Goal: Task Accomplishment & Management: Complete application form

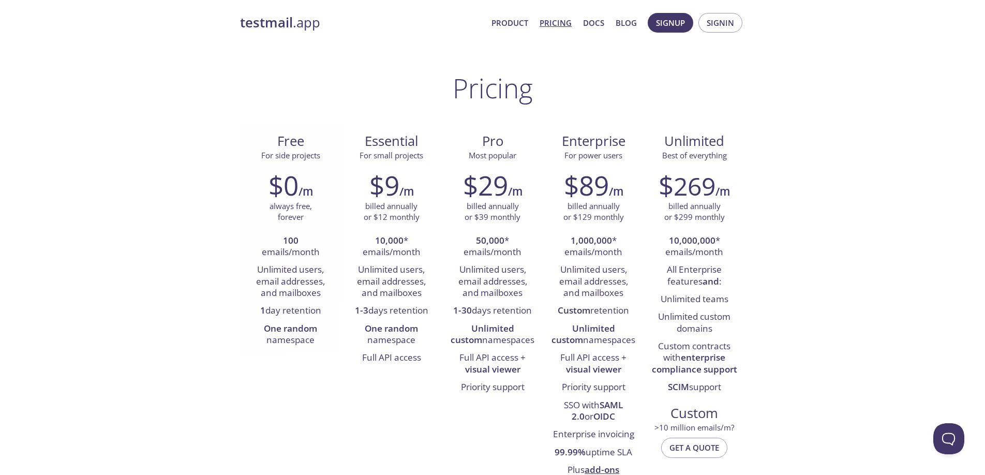
scroll to position [6, 0]
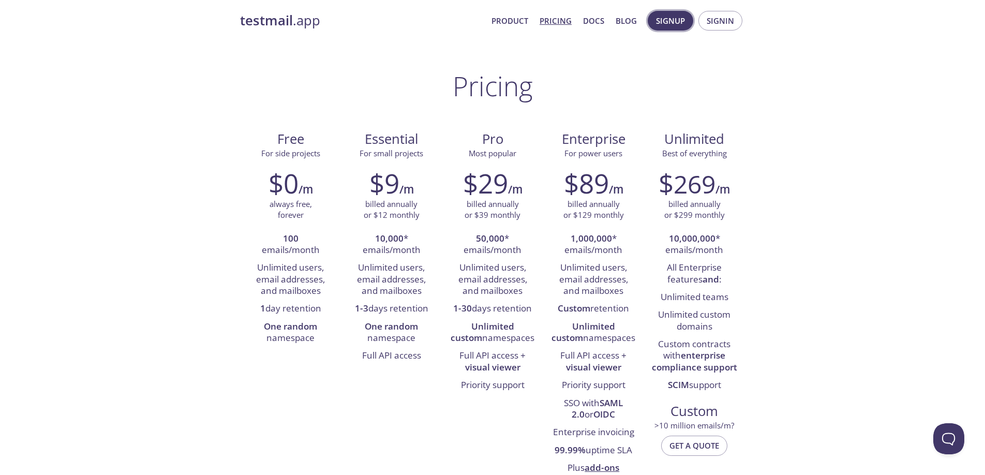
click at [672, 23] on span "Signup" at bounding box center [670, 20] width 29 height 13
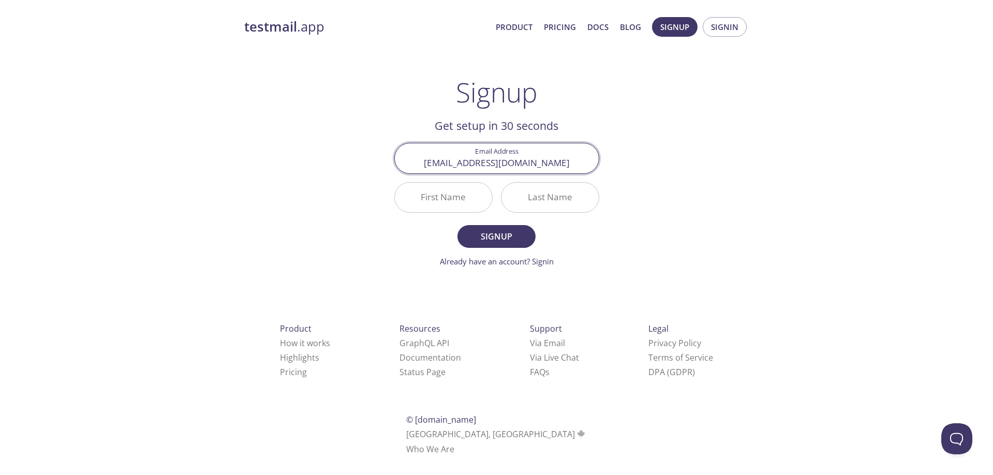
type input "[EMAIL_ADDRESS][DOMAIN_NAME]"
click at [699, 137] on div "testmail .app Product Pricing Docs Blog Signup Signin Signup Get setup in 30 se…" at bounding box center [497, 247] width 530 height 475
click at [445, 204] on input "First Name" at bounding box center [443, 197] width 97 height 29
type input "QA"
click at [529, 204] on input "Last Name" at bounding box center [549, 197] width 97 height 29
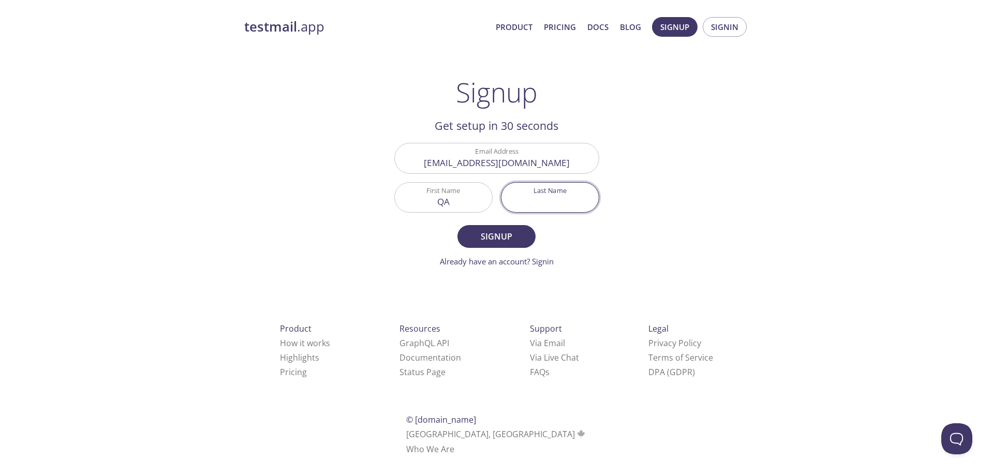
type input "T"
type input "Person"
click at [688, 168] on div "testmail .app Product Pricing Docs Blog Signup Signin Signup Get setup in 30 se…" at bounding box center [497, 247] width 530 height 475
click at [484, 239] on span "Signup" at bounding box center [496, 236] width 55 height 14
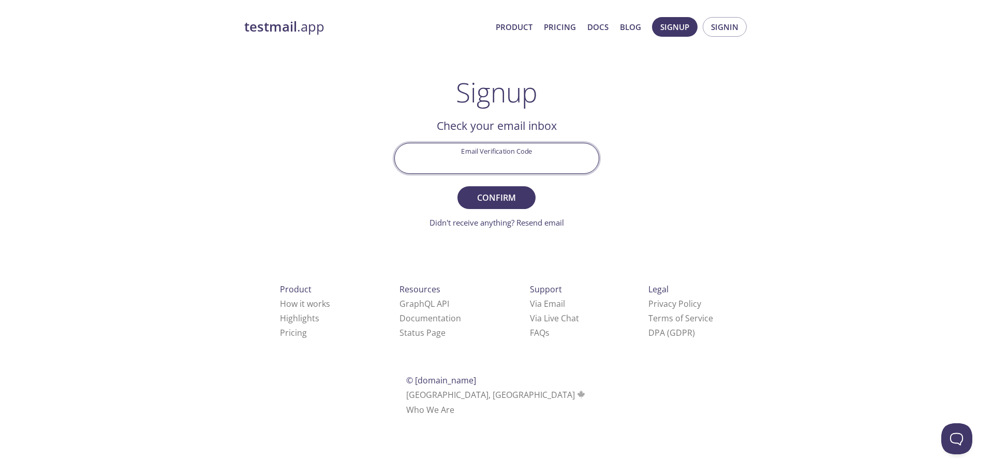
click at [510, 167] on input "Email Verification Code" at bounding box center [497, 157] width 204 height 29
paste input "GAKQHDJ"
type input "GAKQHDJ"
click at [520, 201] on span "Confirm" at bounding box center [496, 197] width 55 height 14
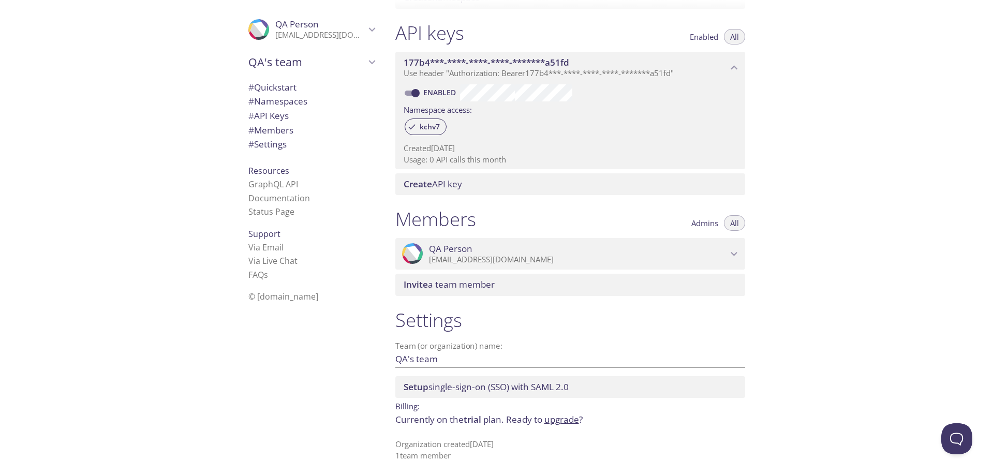
scroll to position [261, 0]
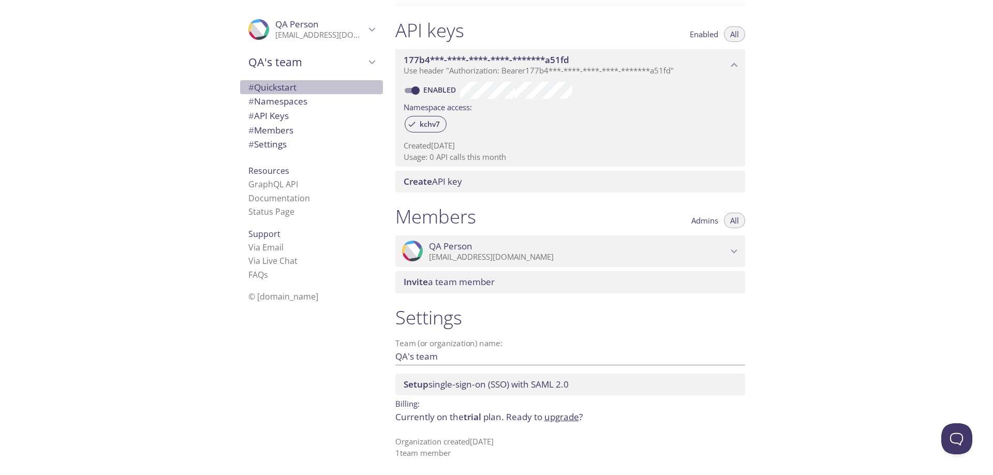
click at [280, 89] on span "# Quickstart" at bounding box center [272, 87] width 48 height 12
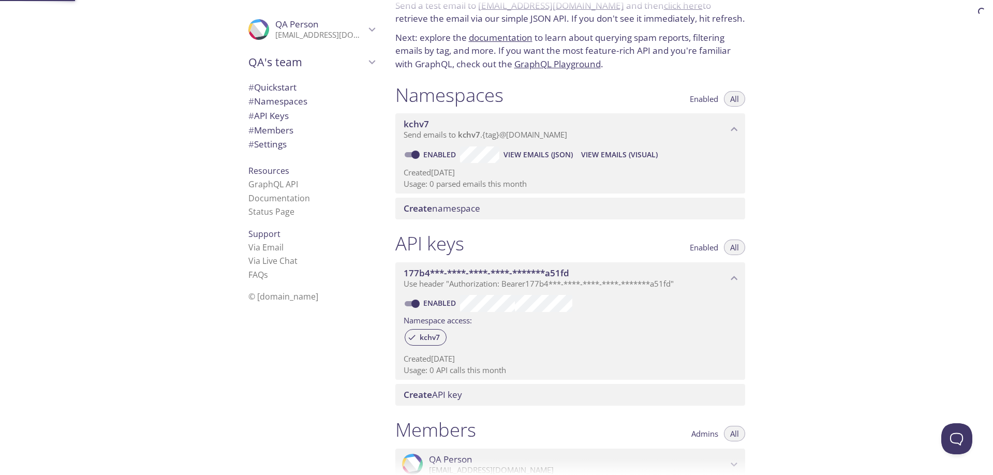
scroll to position [17, 0]
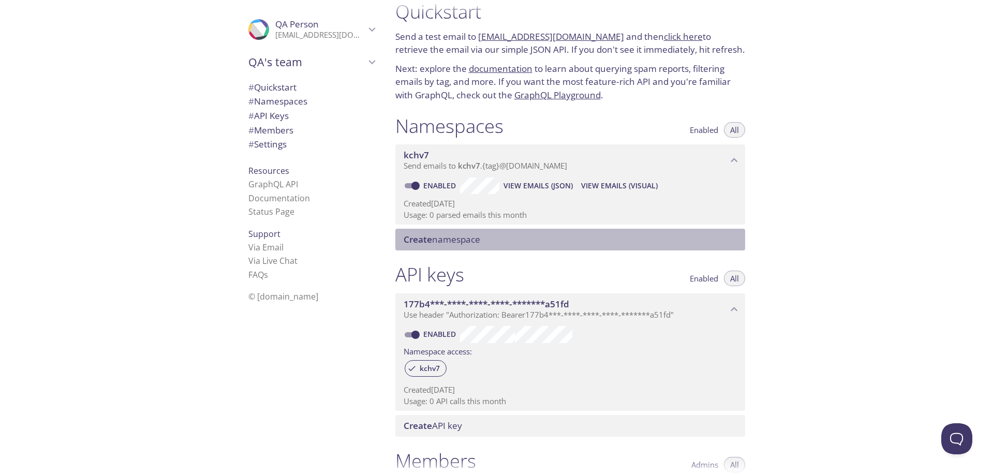
click at [466, 243] on span "Create namespace" at bounding box center [441, 239] width 77 height 12
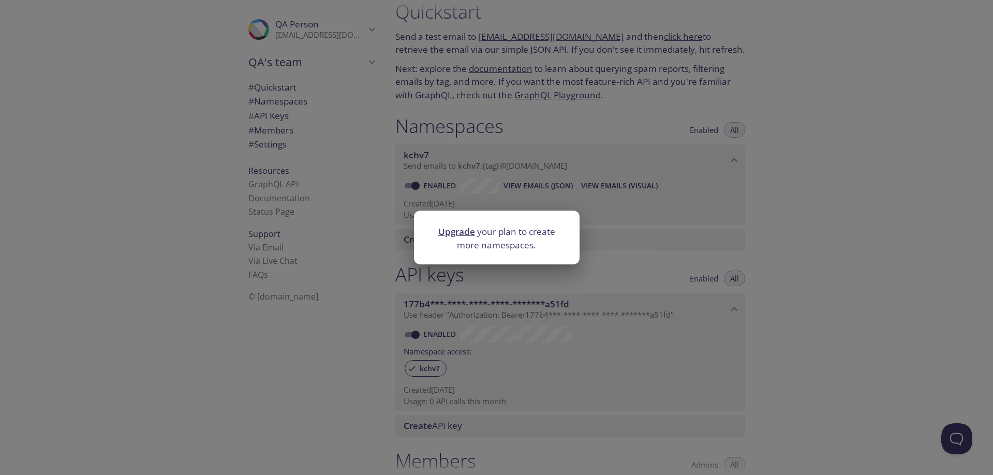
click at [707, 211] on div "Upgrade your plan to create more namespaces." at bounding box center [496, 237] width 993 height 475
